Goal: Obtain resource: Obtain resource

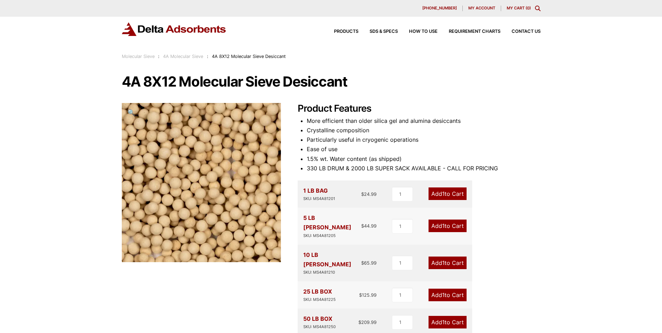
click at [412, 67] on div "Our website has detected that you are using an outdated browser that will preve…" at bounding box center [331, 318] width 662 height 637
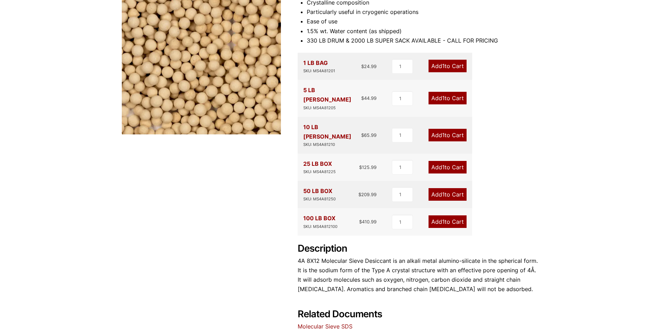
scroll to position [140, 0]
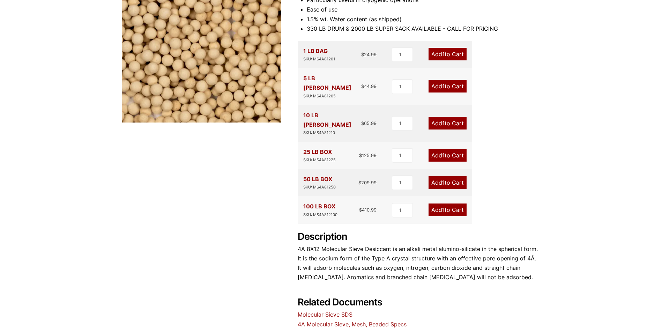
click at [333, 311] on link "Molecular Sieve SDS" at bounding box center [325, 314] width 55 height 7
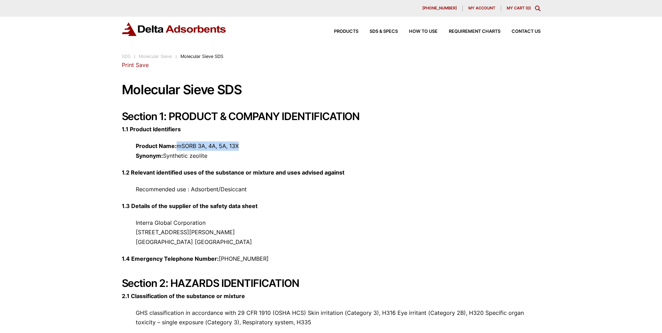
drag, startPoint x: 178, startPoint y: 145, endPoint x: 250, endPoint y: 150, distance: 72.5
click at [250, 150] on p "Product Name: mSORB 3A, 4A, 5A, 13X Synonym: Synthetic zeolite" at bounding box center [331, 150] width 419 height 19
drag, startPoint x: 148, startPoint y: 221, endPoint x: 213, endPoint y: 221, distance: 65.3
click at [213, 221] on p "Interra Global Corporation 800 Busse Highway, Ste 101 Park Ridge, IL 60068 USA" at bounding box center [331, 232] width 419 height 29
